Goal: Contribute content

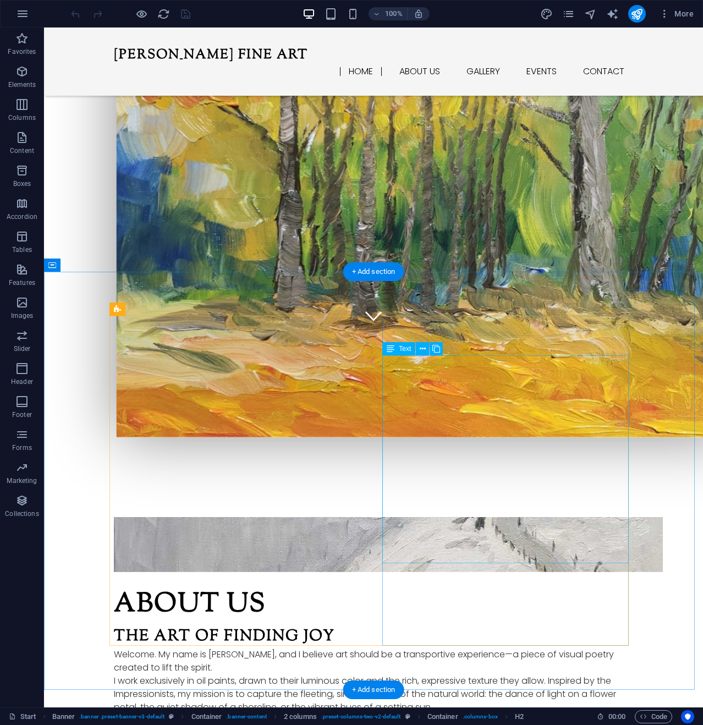
scroll to position [385, 0]
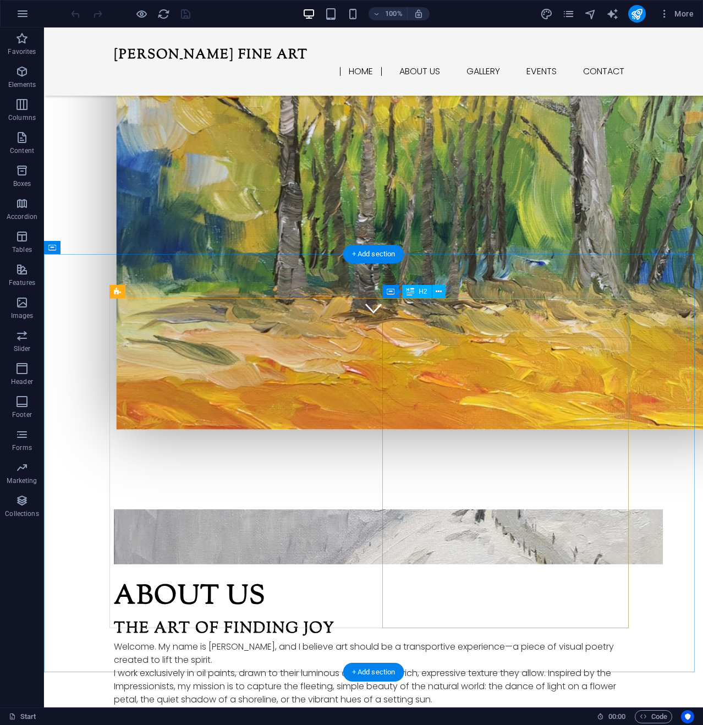
click at [517, 578] on div "About us" at bounding box center [373, 598] width 519 height 40
click at [457, 578] on div "About us" at bounding box center [373, 598] width 519 height 40
click at [410, 578] on div "About us" at bounding box center [373, 598] width 519 height 40
click at [412, 578] on div "About us" at bounding box center [373, 598] width 519 height 40
click at [498, 578] on div "About us" at bounding box center [373, 598] width 519 height 40
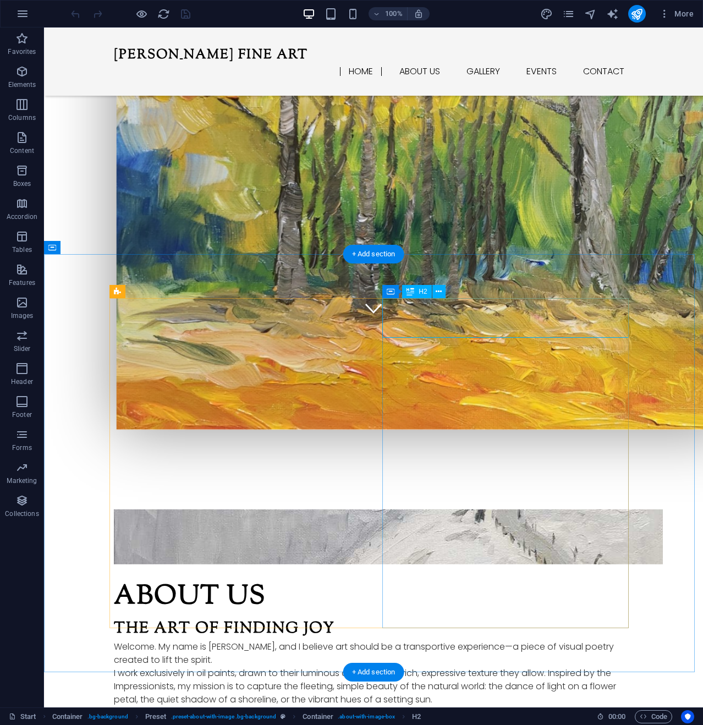
click at [498, 578] on div "About us" at bounding box center [373, 598] width 519 height 40
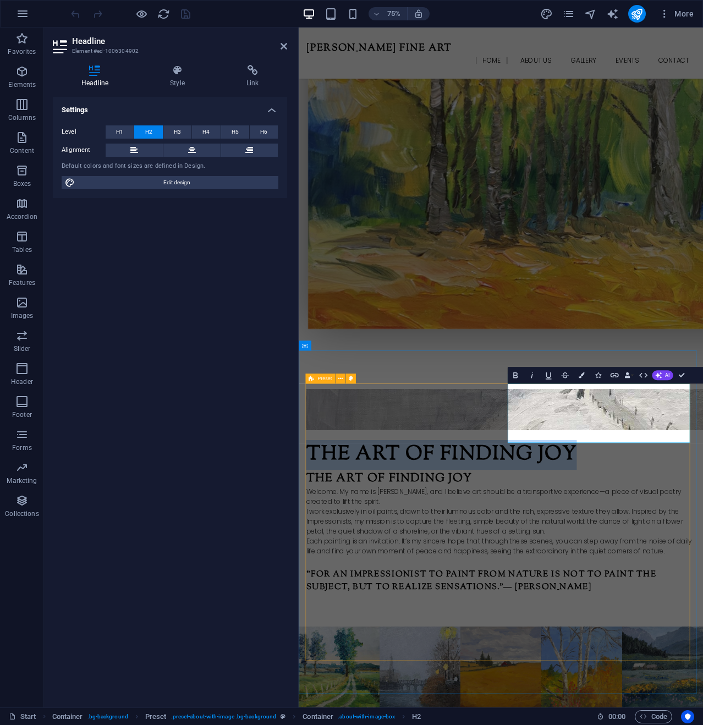
drag, startPoint x: 785, startPoint y: 560, endPoint x: 541, endPoint y: 502, distance: 250.1
click at [541, 502] on div "The Art of Finding Joy The Art of Finding [PERSON_NAME] Welcome. My name is [PE…" at bounding box center [568, 645] width 546 height 299
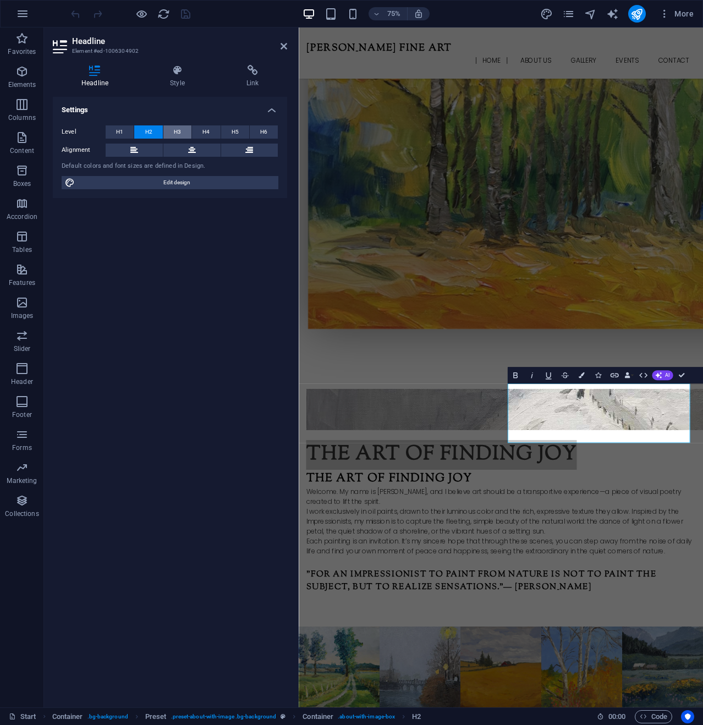
click at [183, 127] on button "H3" at bounding box center [177, 131] width 28 height 13
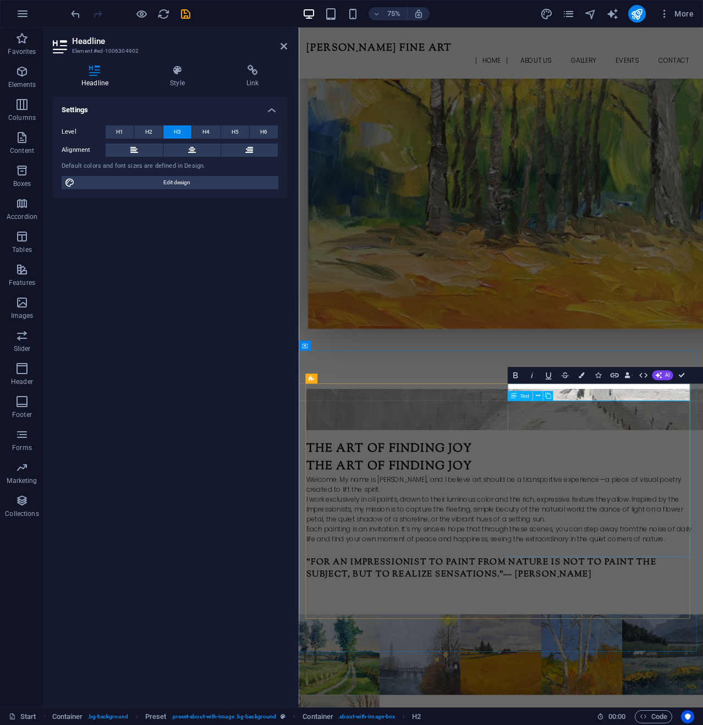
click at [703, 601] on div "The Art of Finding [PERSON_NAME] Welcome. My name is [PERSON_NAME], and I belie…" at bounding box center [568, 659] width 519 height 116
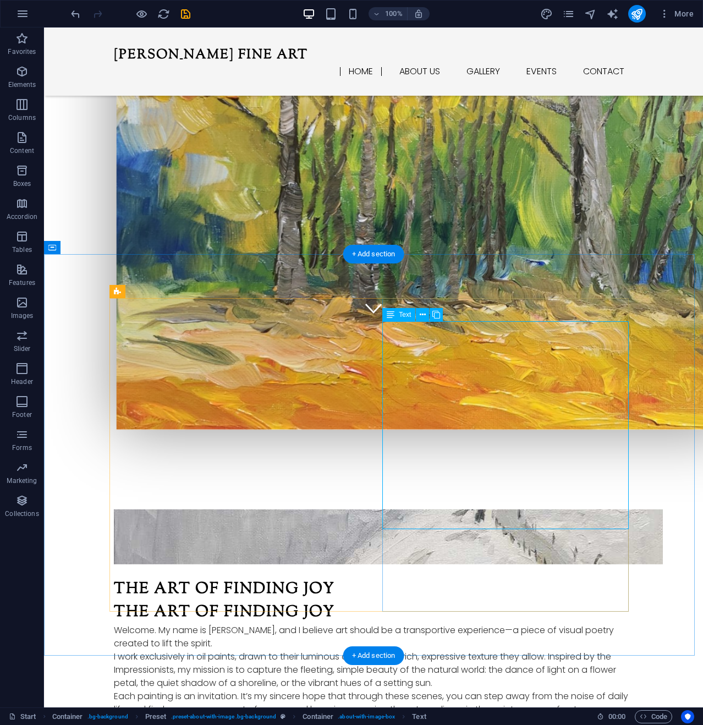
drag, startPoint x: 581, startPoint y: 334, endPoint x: 590, endPoint y: 332, distance: 9.1
click at [582, 601] on div "The Art of Finding [PERSON_NAME] Welcome. My name is [PERSON_NAME], and I belie…" at bounding box center [373, 659] width 519 height 116
click at [612, 601] on div "The Art of Finding [PERSON_NAME] Welcome. My name is [PERSON_NAME], and I belie…" at bounding box center [373, 659] width 519 height 116
click at [594, 601] on div "The Art of Finding [PERSON_NAME] Welcome. My name is [PERSON_NAME], and I belie…" at bounding box center [373, 659] width 519 height 116
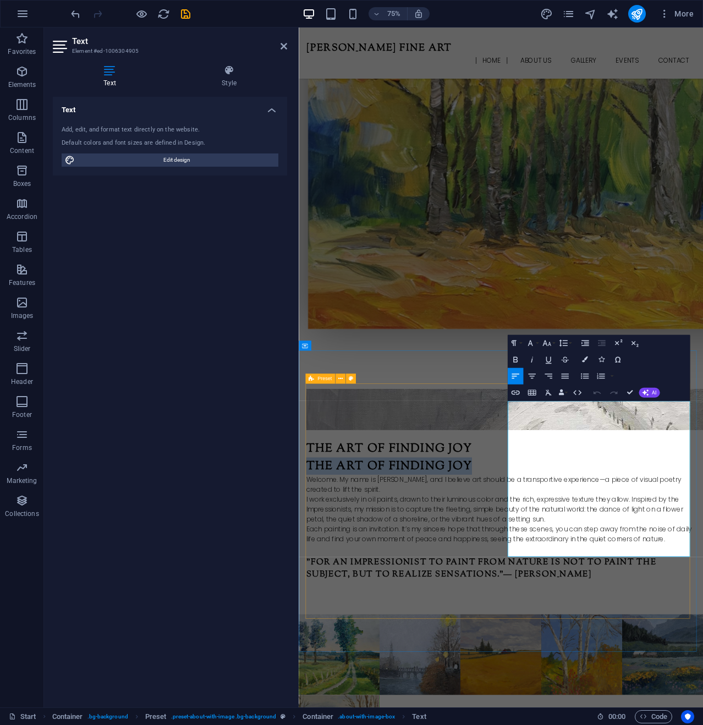
drag, startPoint x: 796, startPoint y: 535, endPoint x: 568, endPoint y: 518, distance: 229.0
click at [568, 518] on div "The Art of Finding Joy The Art of Finding [PERSON_NAME] Welcome. My name is [PE…" at bounding box center [568, 638] width 519 height 256
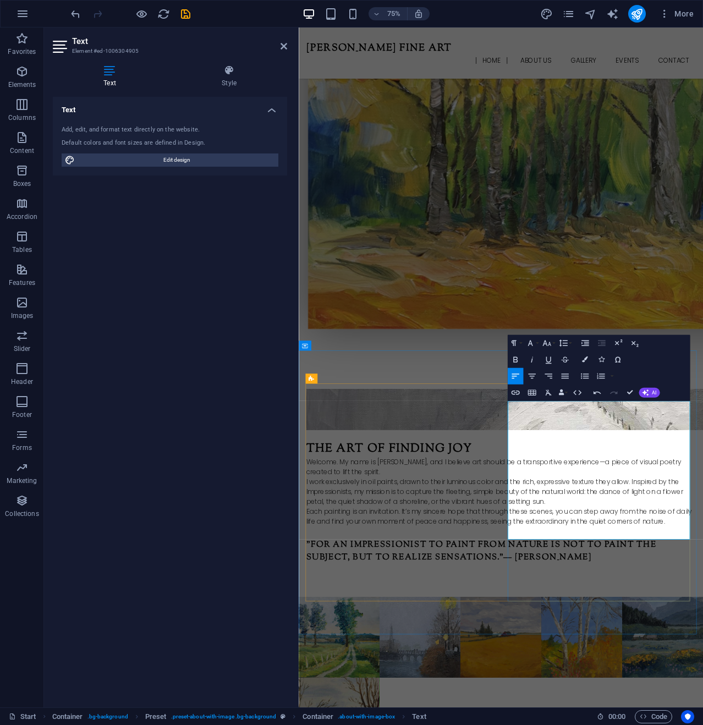
click at [703, 601] on p "Welcome. My name is [PERSON_NAME], and I believe art should be a transportive e…" at bounding box center [568, 614] width 519 height 26
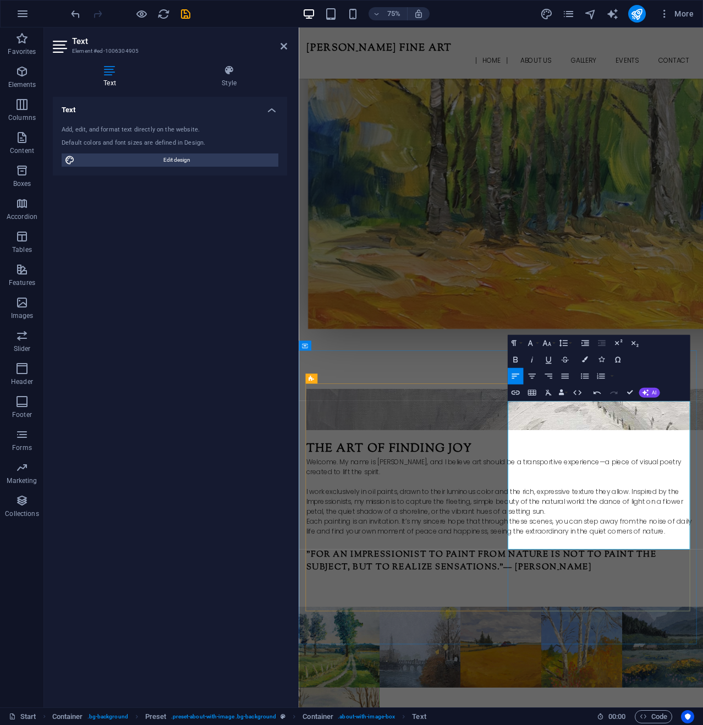
click at [703, 652] on p "I work exclusively in oil paints, drawn to their luminous color and the rich, e…" at bounding box center [568, 660] width 519 height 40
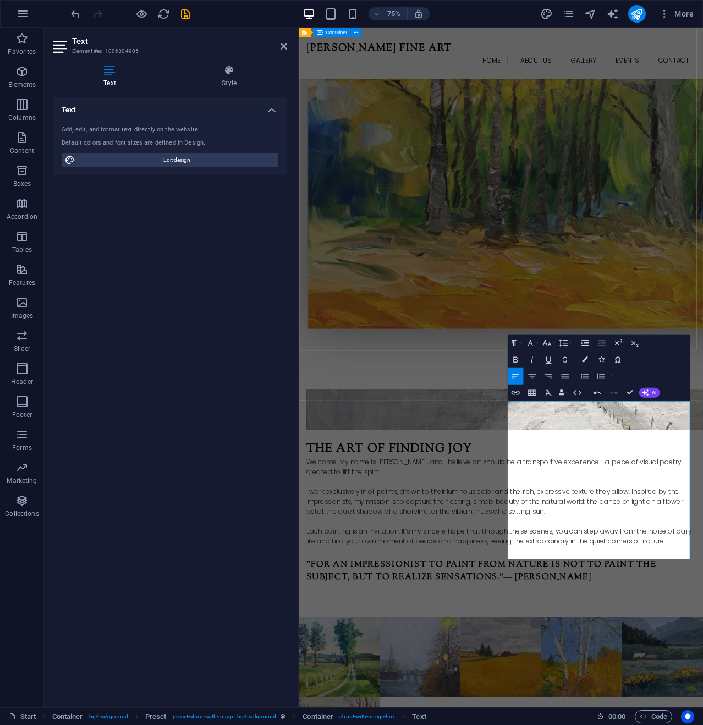
click at [680, 372] on div "[PERSON_NAME] Fine Art This is the official website for original oil paintings …" at bounding box center [568, 81] width 539 height 768
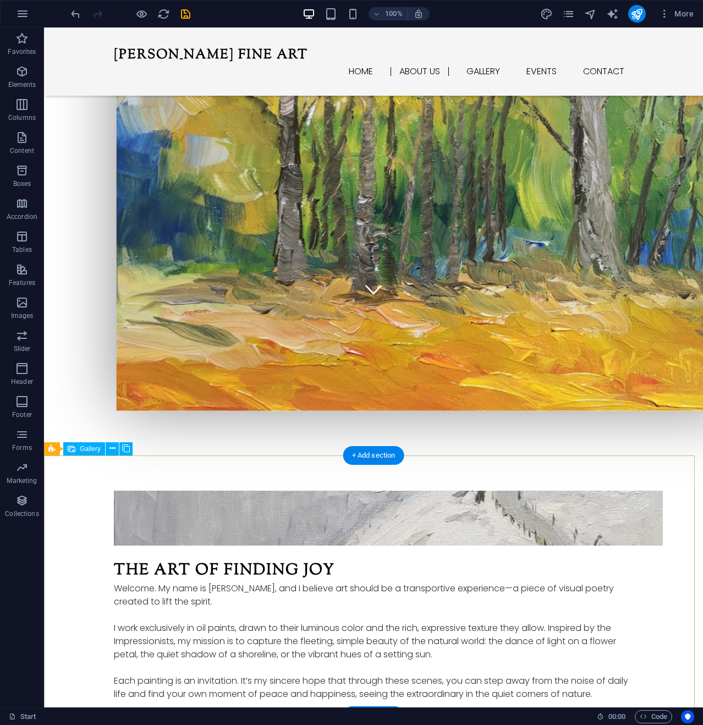
scroll to position [404, 0]
drag, startPoint x: 187, startPoint y: 13, endPoint x: 194, endPoint y: 13, distance: 7.2
click at [187, 13] on icon "save" at bounding box center [185, 14] width 13 height 13
checkbox input "false"
click at [661, 717] on span "Code" at bounding box center [654, 716] width 28 height 13
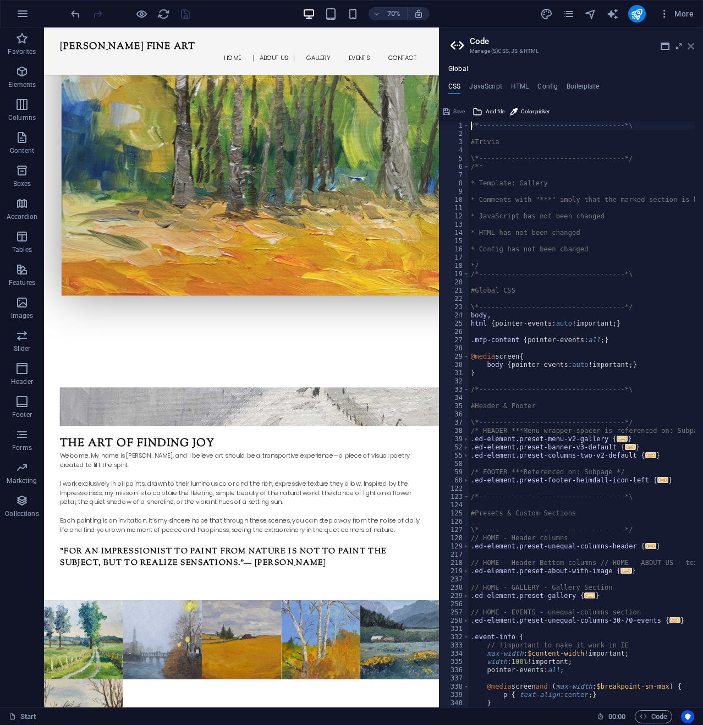
click at [689, 45] on icon at bounding box center [691, 46] width 7 height 9
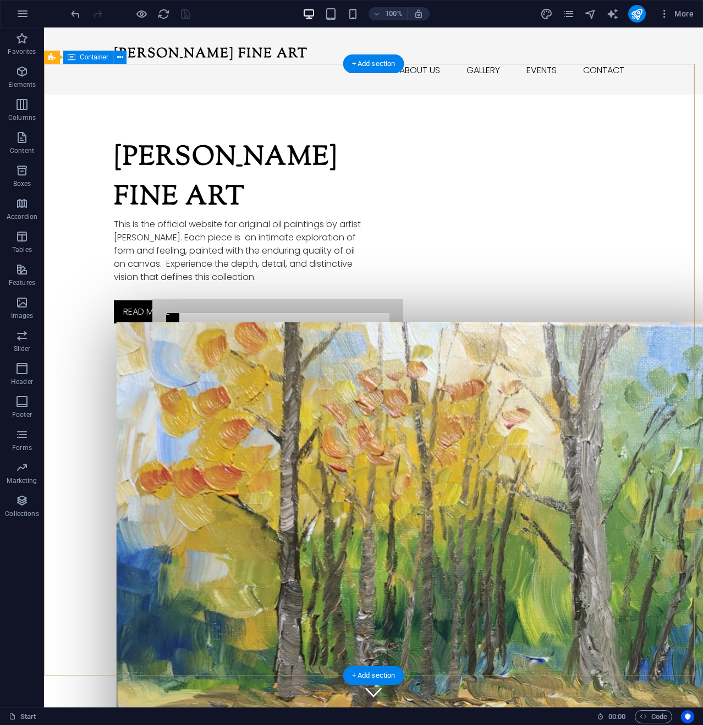
scroll to position [0, 0]
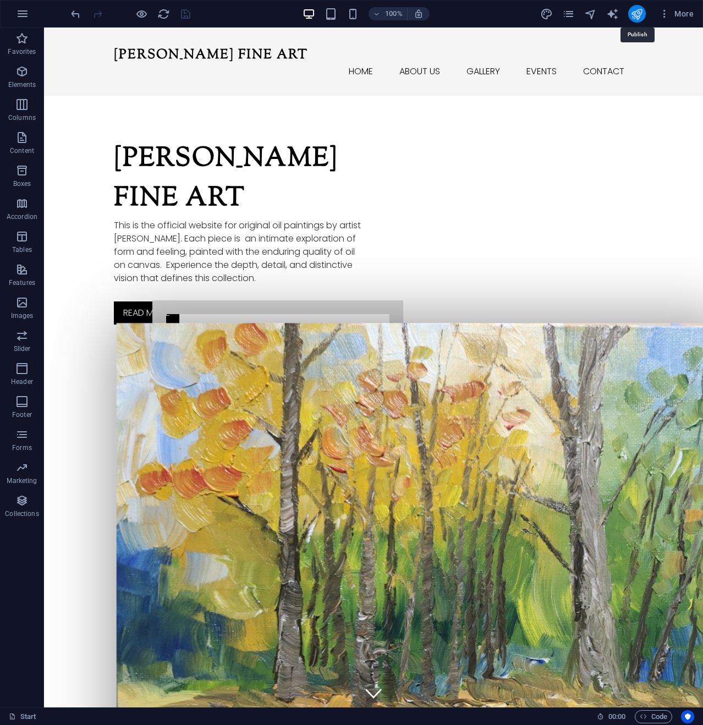
click at [634, 13] on icon "publish" at bounding box center [637, 14] width 13 height 13
